Goal: Task Accomplishment & Management: Manage account settings

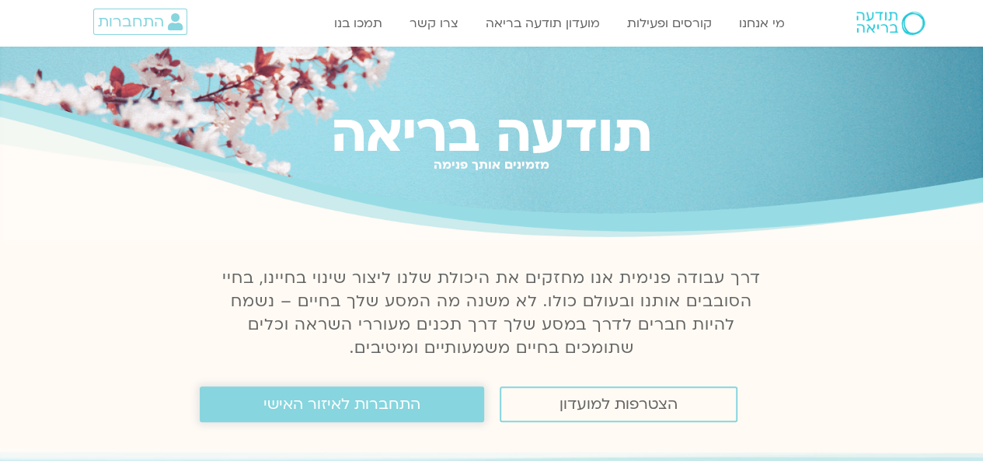
click at [399, 406] on span "התחברות לאיזור האישי" at bounding box center [341, 403] width 157 height 17
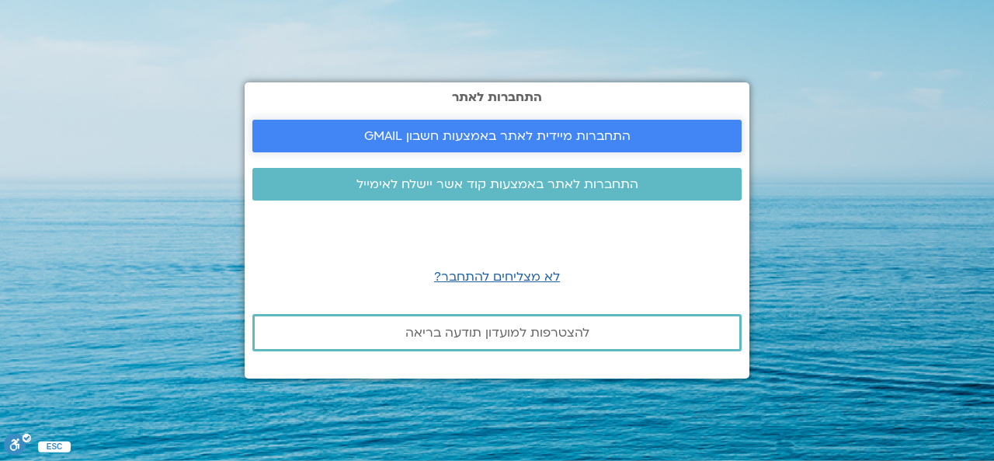
click at [489, 130] on span "התחברות מיידית לאתר באמצעות חשבון GMAIL" at bounding box center [497, 136] width 266 height 14
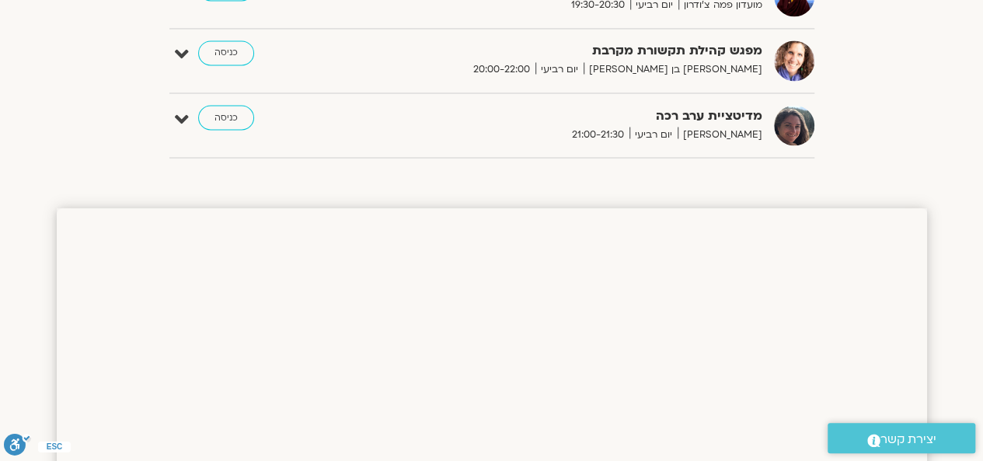
scroll to position [1154, 0]
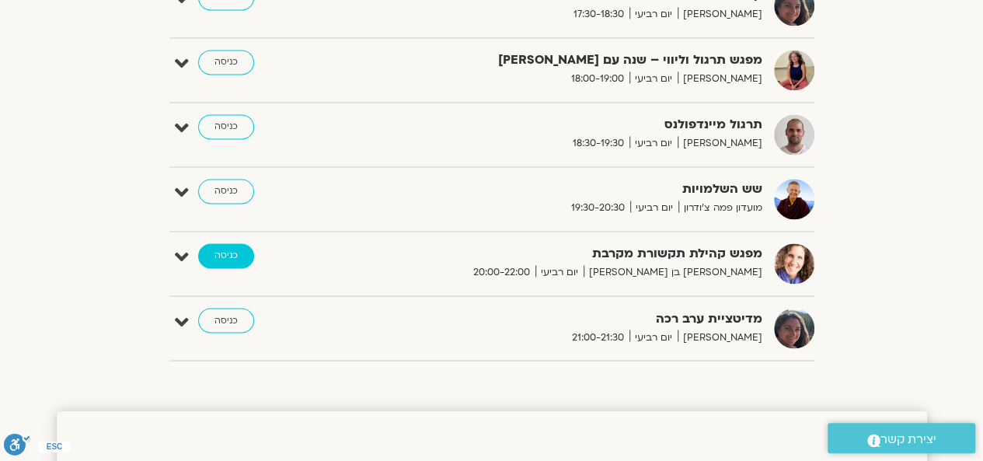
click at [229, 248] on link "כניסה" at bounding box center [226, 255] width 56 height 25
